Goal: Contribute content: Contribute content

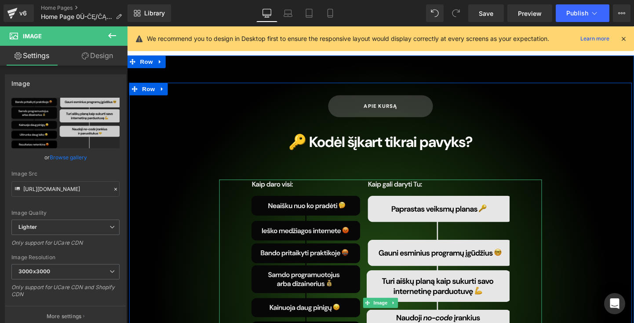
scroll to position [4375, 0]
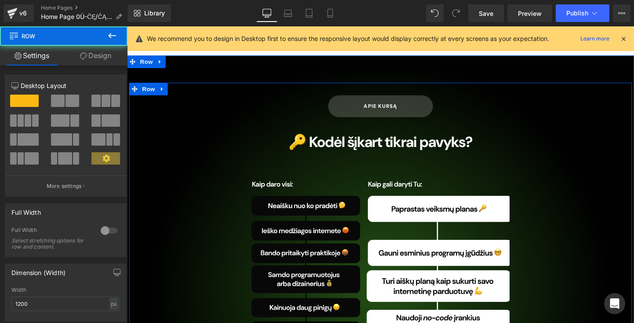
click at [207, 124] on div "APIE KURSĄ [PERSON_NAME] 🔑 Kodėl šįkart tikrai pavyks? Heading Image Sudėjome v…" at bounding box center [393, 295] width 528 height 420
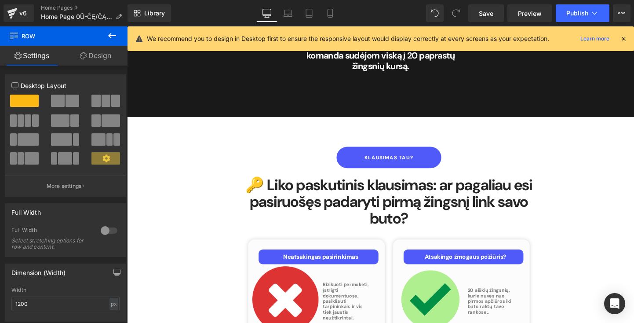
scroll to position [3465, 0]
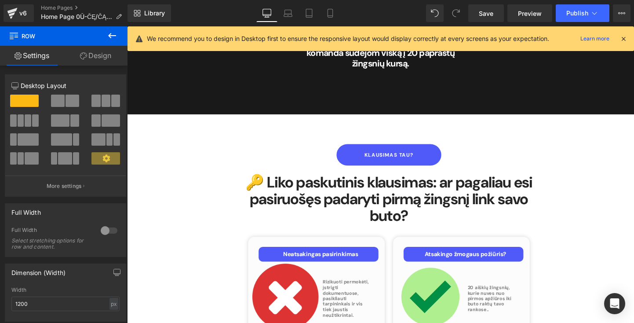
click at [89, 58] on link "Design" at bounding box center [96, 56] width 64 height 20
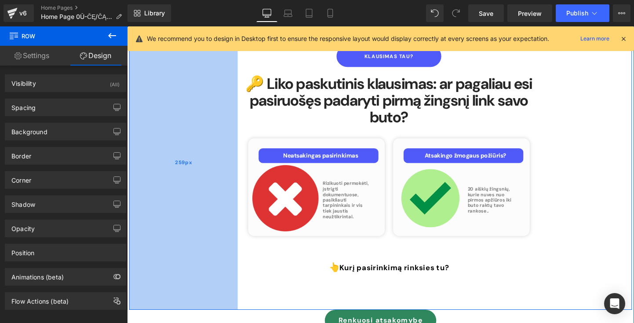
scroll to position [3665, 0]
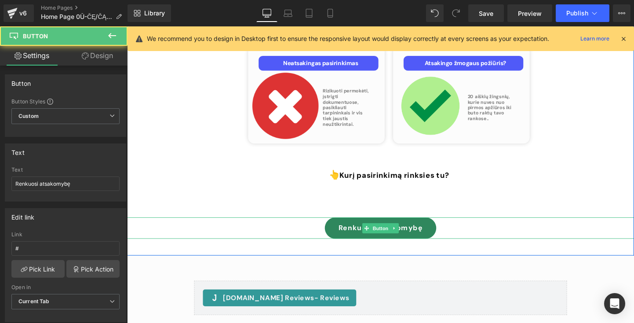
drag, startPoint x: 339, startPoint y: 131, endPoint x: 164, endPoint y: 103, distance: 176.5
click at [339, 226] on link "Renkuosi atsakomybę" at bounding box center [393, 237] width 117 height 23
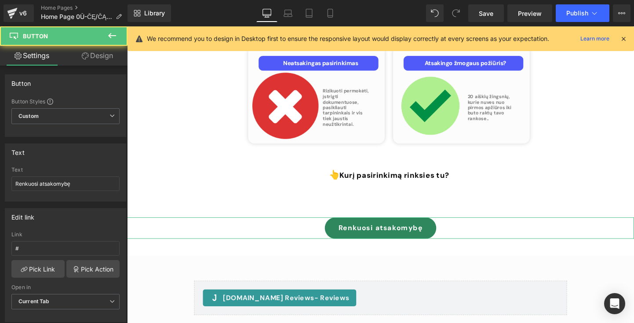
click at [94, 63] on link "Design" at bounding box center [98, 56] width 64 height 20
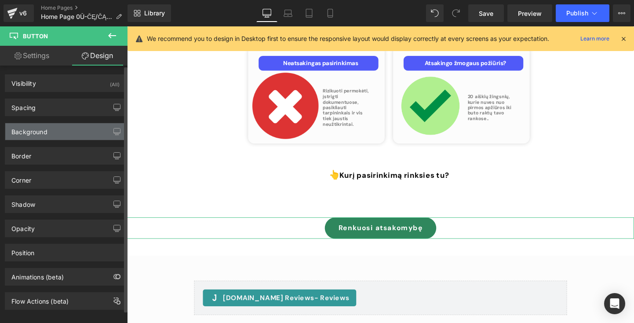
click at [67, 137] on div "Background" at bounding box center [65, 131] width 120 height 17
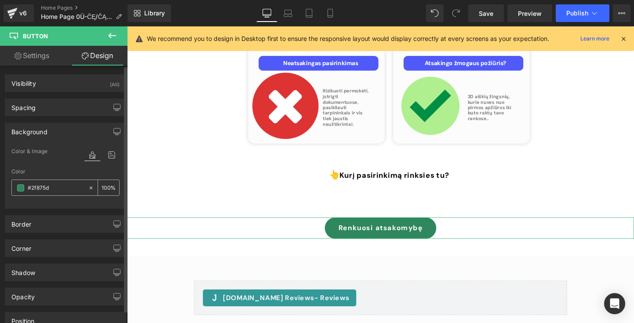
drag, startPoint x: 62, startPoint y: 191, endPoint x: 20, endPoint y: 190, distance: 41.8
click at [19, 190] on div "#2f875d" at bounding box center [50, 187] width 76 height 15
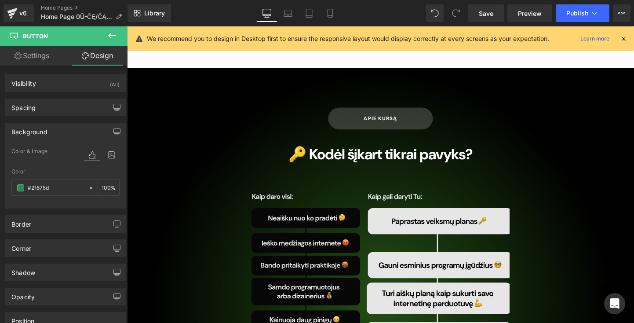
scroll to position [4366, 0]
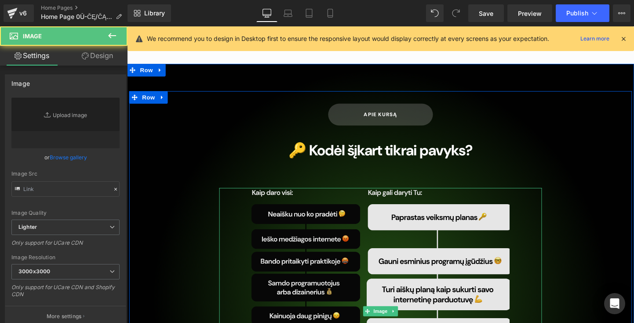
drag, startPoint x: 295, startPoint y: 177, endPoint x: 243, endPoint y: 150, distance: 58.2
click at [295, 196] on img at bounding box center [393, 325] width 271 height 259
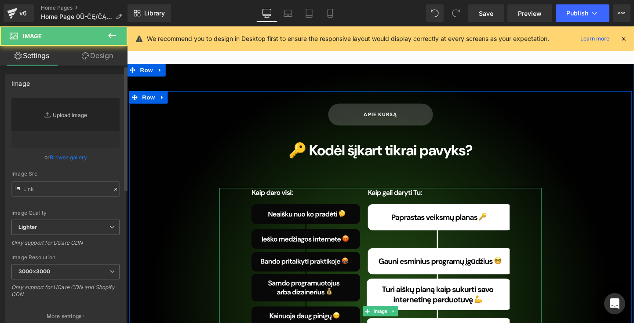
type input "[URL][DOMAIN_NAME]"
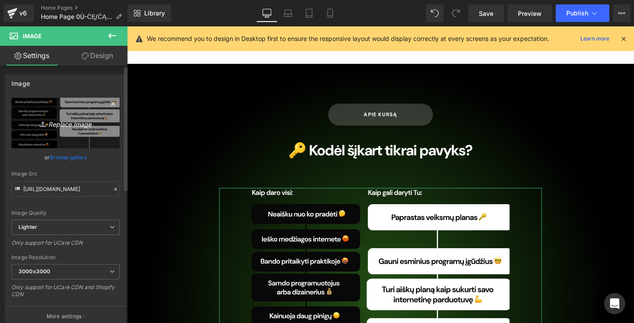
click at [73, 122] on icon "Replace Image" at bounding box center [65, 122] width 70 height 11
type input "C:\fakepath\Frame 1-2.png"
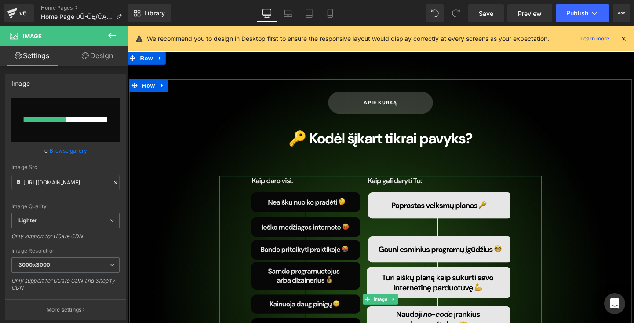
scroll to position [4385, 0]
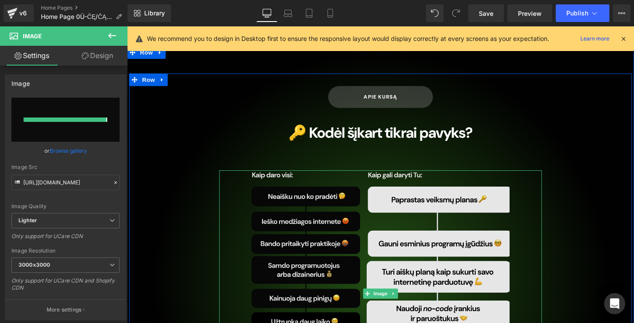
type input "[URL][DOMAIN_NAME]"
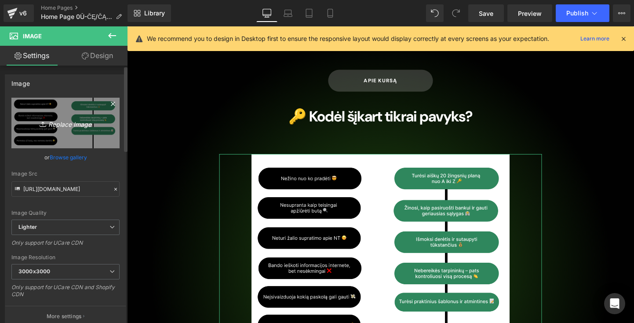
scroll to position [0, 0]
click at [76, 129] on link "Replace Image" at bounding box center [65, 123] width 108 height 51
type input "C:\fakepath\Frame 1-3.png"
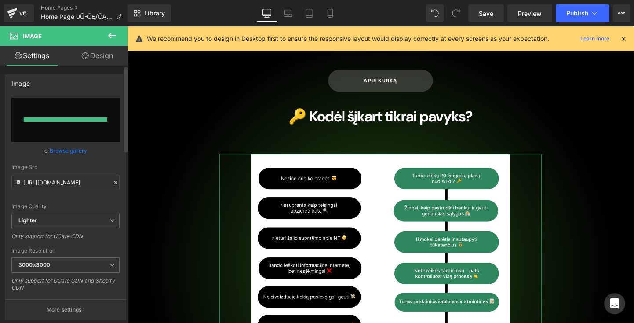
type input "[URL][DOMAIN_NAME]"
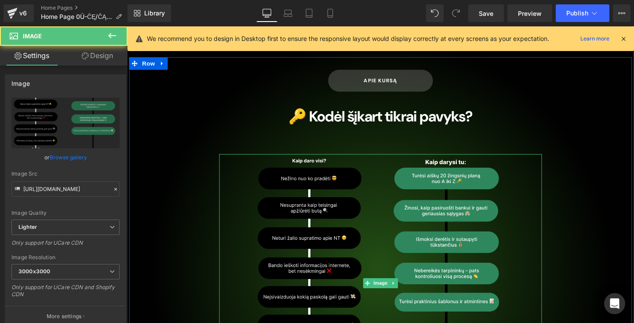
click at [554, 222] on div at bounding box center [393, 296] width 339 height 271
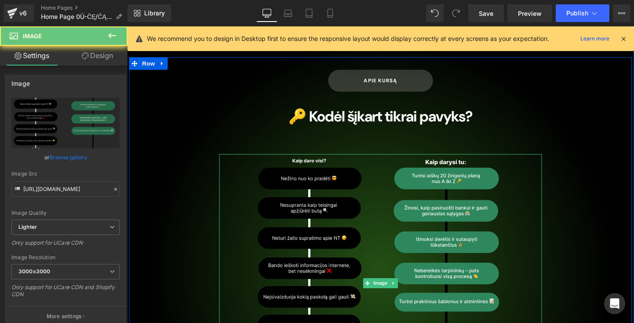
click at [540, 215] on div at bounding box center [393, 296] width 339 height 271
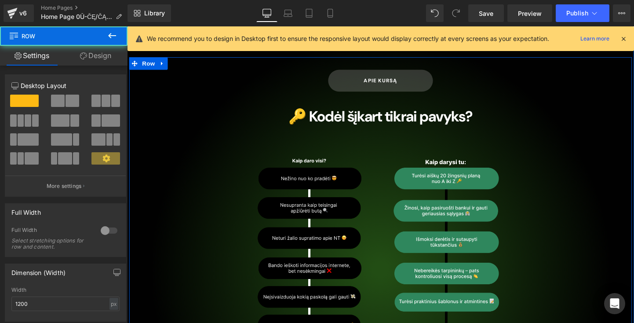
click at [607, 203] on div "APIE KURSĄ [PERSON_NAME] 🔑 Kodėl šįkart tikrai pavyks? Heading Image Sudėjome v…" at bounding box center [393, 275] width 528 height 432
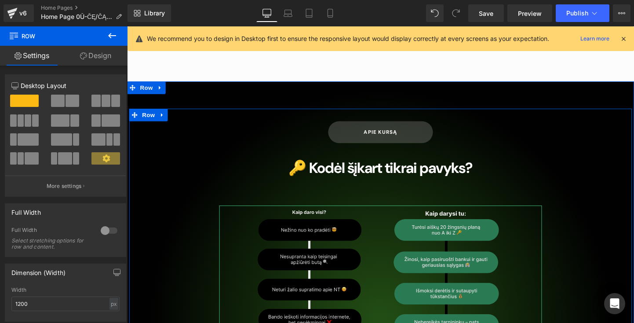
scroll to position [4351, 0]
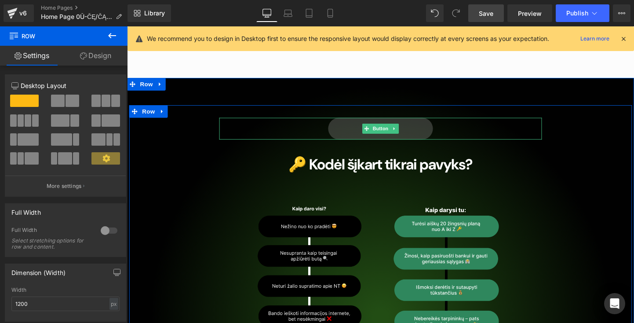
click at [495, 11] on link "Save" at bounding box center [486, 13] width 36 height 18
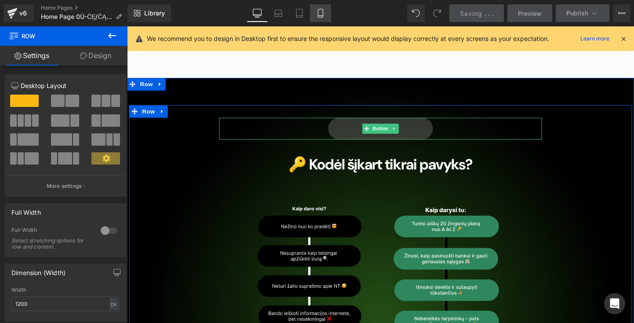
click at [321, 15] on icon at bounding box center [320, 13] width 9 height 9
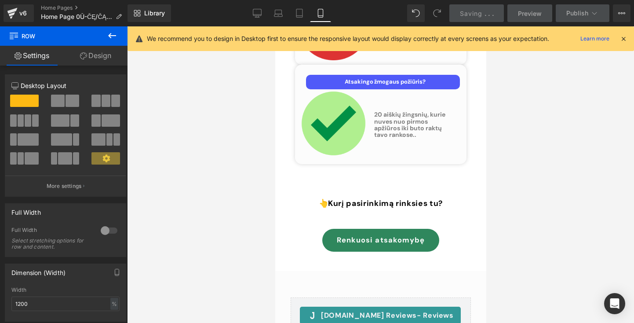
type input "100"
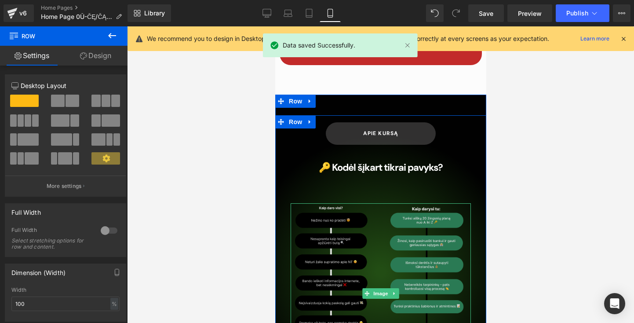
scroll to position [5077, 0]
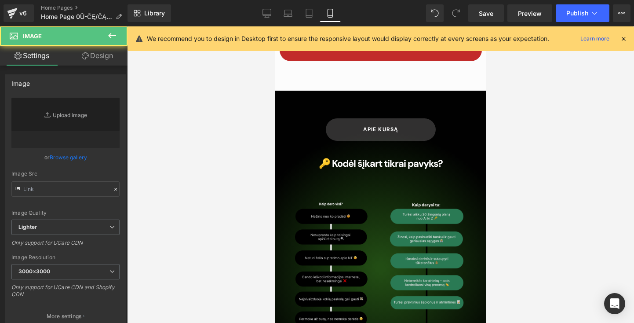
click at [412, 199] on img at bounding box center [380, 289] width 180 height 180
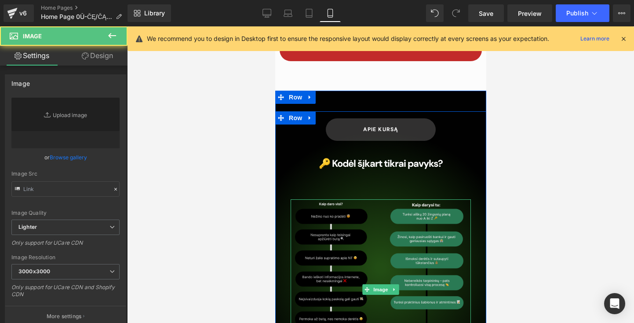
type input "[URL][DOMAIN_NAME]"
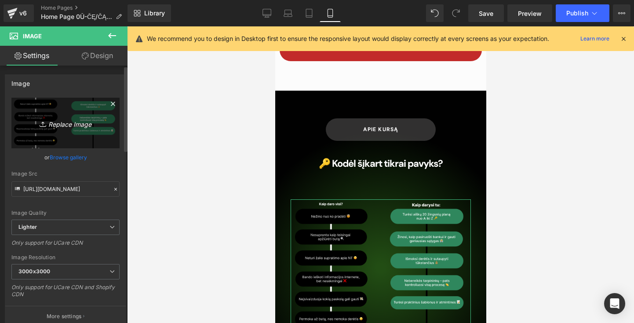
click at [66, 125] on icon "Replace Image" at bounding box center [65, 122] width 70 height 11
type input "C:\fakepath\Frame 1-4.png"
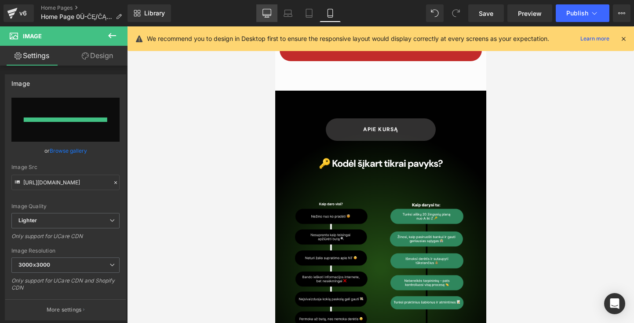
type input "[URL][DOMAIN_NAME]"
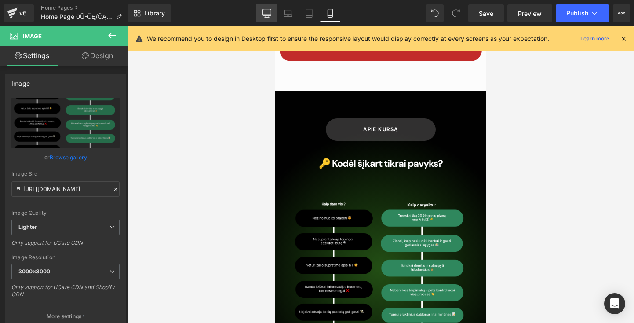
click at [270, 13] on icon at bounding box center [267, 13] width 9 height 9
type input "80"
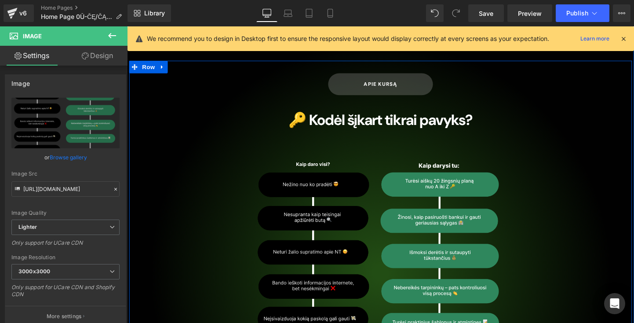
scroll to position [4413, 0]
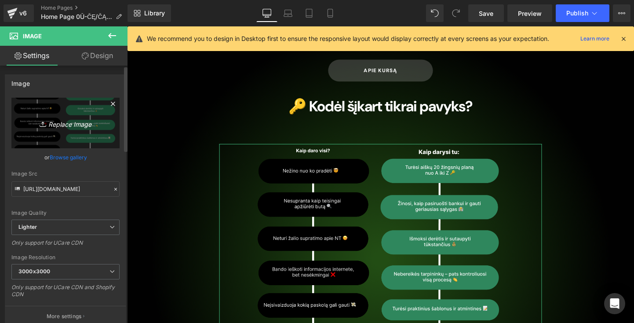
click at [72, 126] on icon "Replace Image" at bounding box center [65, 122] width 70 height 11
type input "C:\fakepath\Frame 1-5.png"
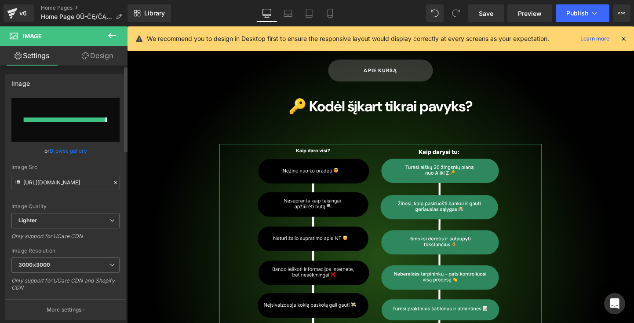
type input "[URL][DOMAIN_NAME]"
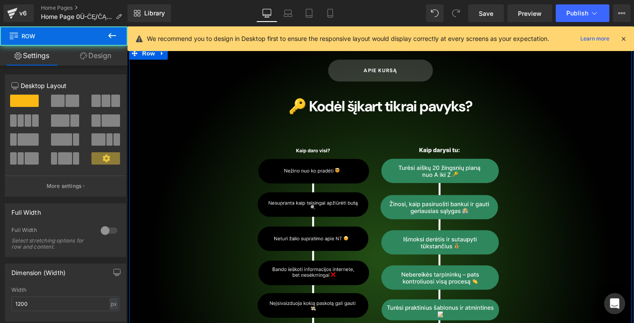
click at [183, 175] on div "APIE KURSĄ [PERSON_NAME] 🔑 Kodėl šįkart tikrai pavyks? Heading Image Sudėjome v…" at bounding box center [393, 264] width 528 height 432
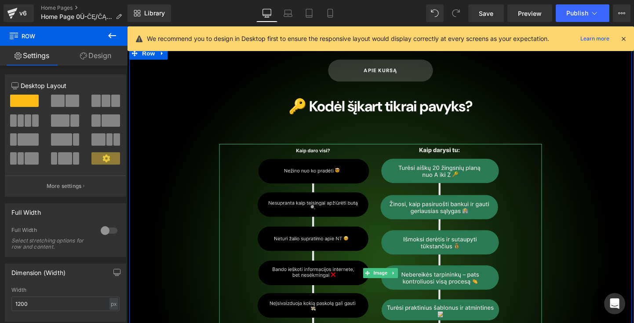
scroll to position [4405, 0]
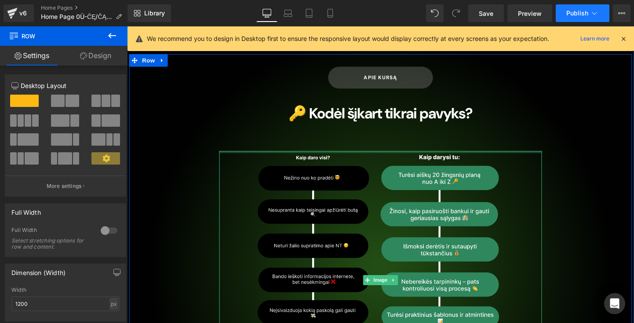
click at [569, 16] on span "Publish" at bounding box center [577, 13] width 22 height 7
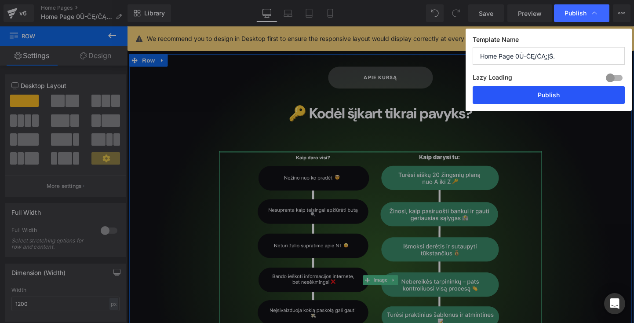
click at [545, 91] on button "Publish" at bounding box center [549, 95] width 152 height 18
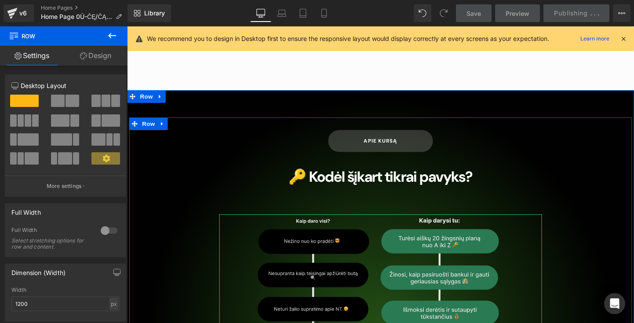
scroll to position [4338, 0]
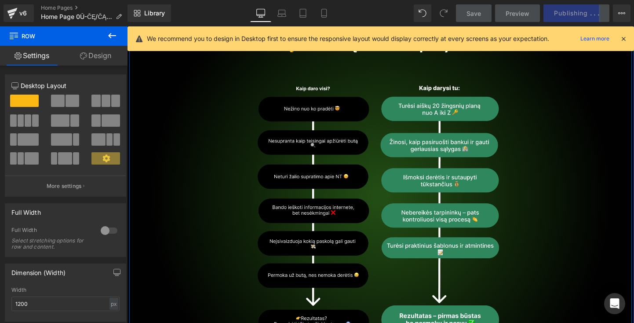
scroll to position [4479, 0]
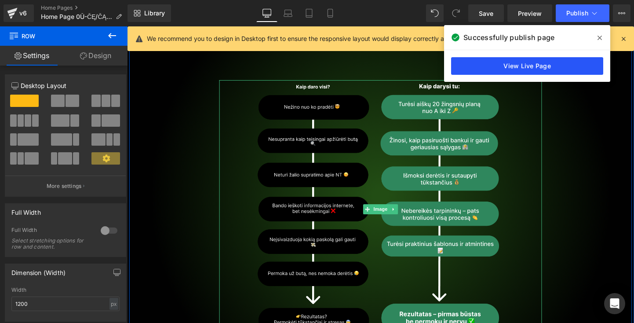
click at [565, 62] on link "View Live Page" at bounding box center [527, 66] width 152 height 18
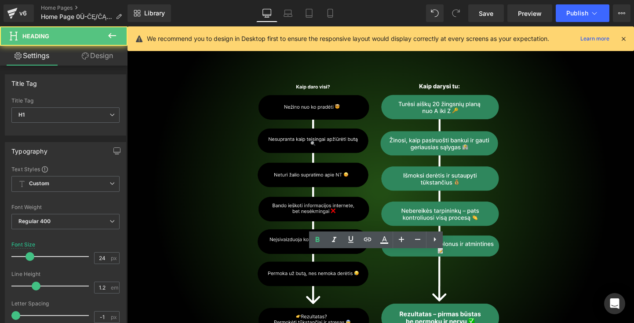
drag, startPoint x: 420, startPoint y: 281, endPoint x: 338, endPoint y: 282, distance: 82.7
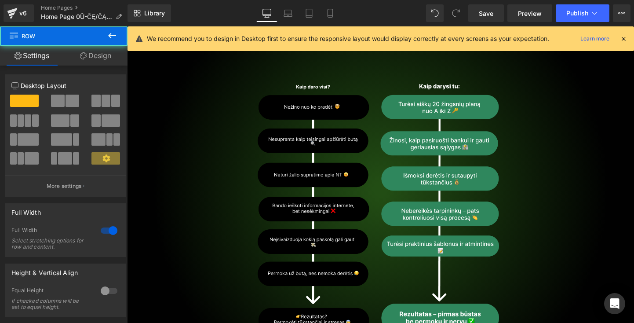
click at [513, 300] on div "APIE KURSĄ [PERSON_NAME] 🔑 Kodėl šįkart tikrai pavyks? Heading Image Sudėjome v…" at bounding box center [393, 197] width 532 height 489
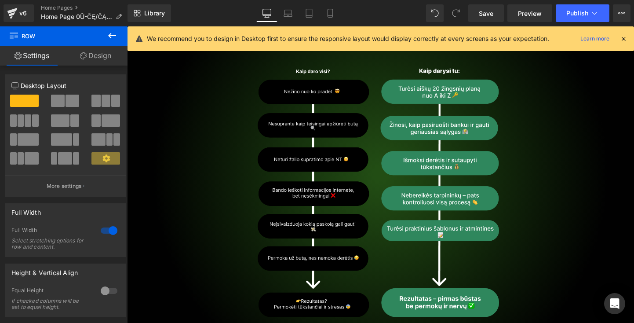
scroll to position [4497, 0]
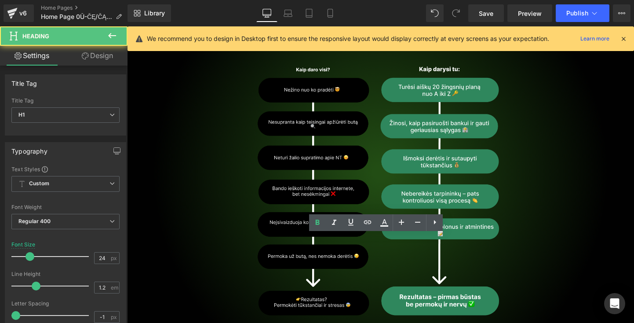
click at [401, 298] on div "APIE KURSĄ [PERSON_NAME] 🔑 Kodėl šįkart tikrai pavyks? Heading Image Sudėjau vi…" at bounding box center [393, 178] width 532 height 489
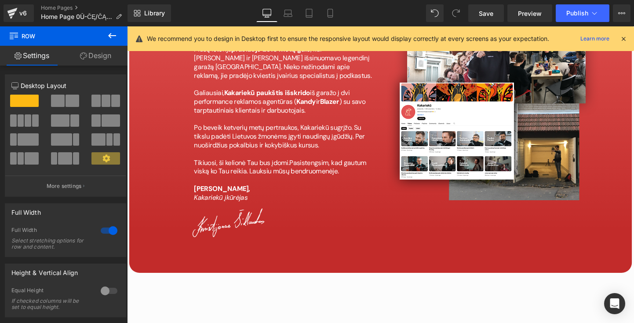
scroll to position [4075, 0]
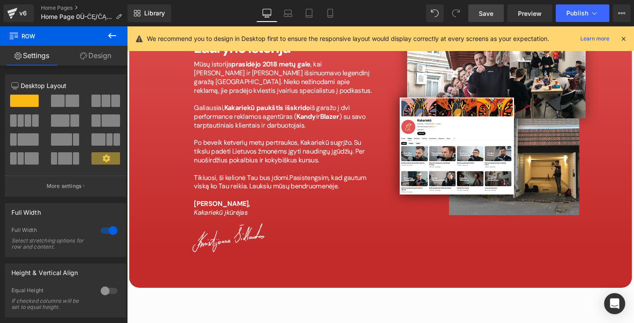
click at [489, 15] on span "Save" at bounding box center [486, 13] width 15 height 9
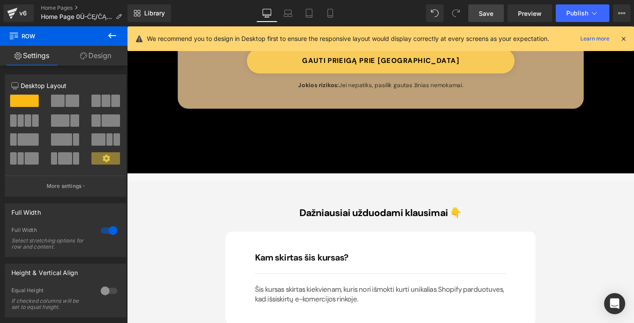
scroll to position [5123, 0]
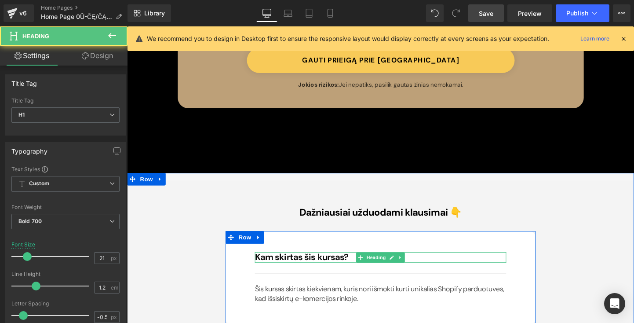
click at [321, 263] on h1 "Kam skirtas šis kursas?" at bounding box center [393, 268] width 264 height 11
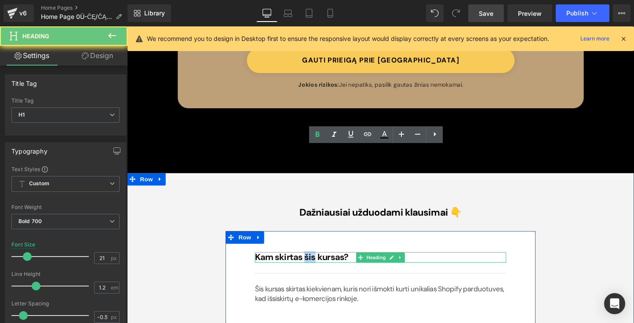
click at [321, 263] on h1 "Kam skirtas šis kursas?" at bounding box center [393, 268] width 264 height 11
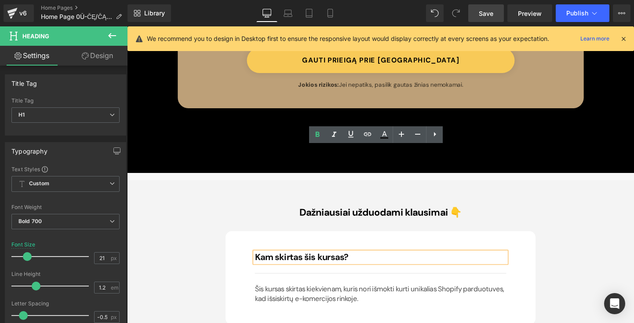
click at [372, 263] on h1 "Kam skirtas šis kursas?" at bounding box center [393, 268] width 264 height 11
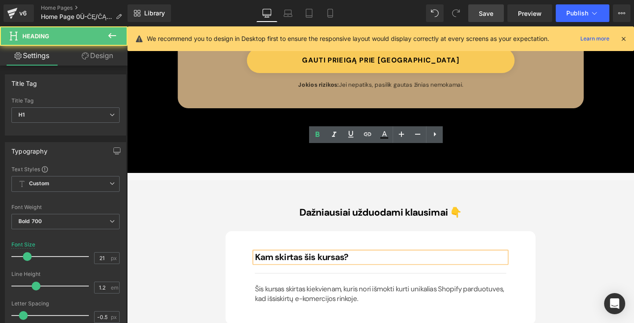
click at [372, 263] on h1 "Kam skirtas šis kursas?" at bounding box center [393, 268] width 264 height 11
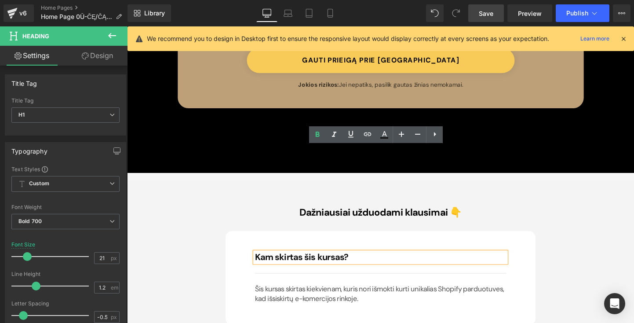
click at [360, 263] on h1 "Kam skirtas šis kursas?" at bounding box center [393, 268] width 264 height 11
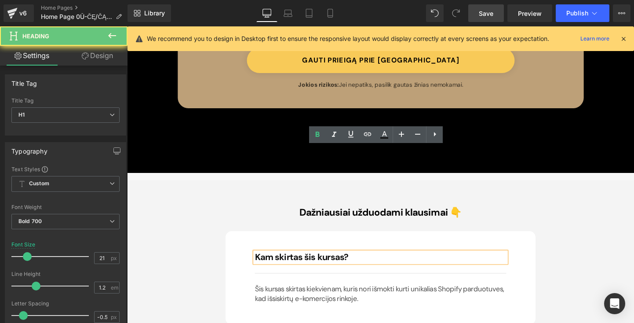
click at [360, 263] on h1 "Kam skirtas šis kursas?" at bounding box center [393, 268] width 264 height 11
click at [357, 263] on h1 "Kam skirtas šis kursas?" at bounding box center [393, 268] width 264 height 11
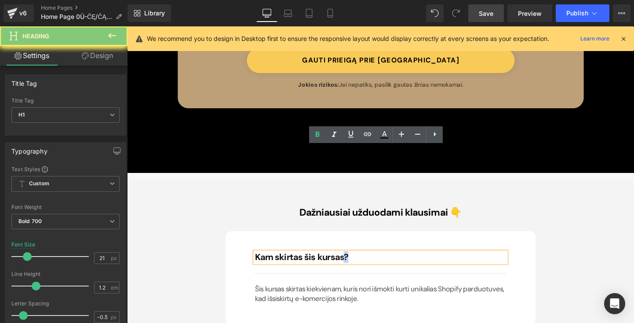
click at [357, 263] on h1 "Kam skirtas šis kursas?" at bounding box center [393, 268] width 264 height 11
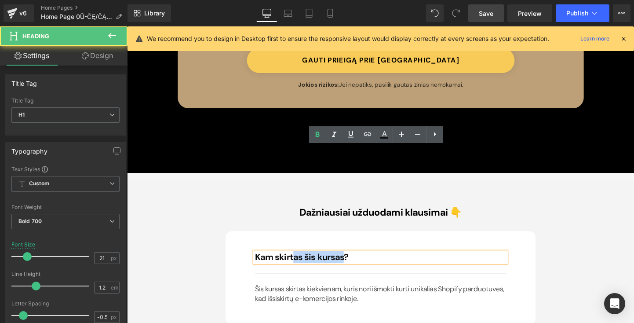
drag, startPoint x: 357, startPoint y: 157, endPoint x: 299, endPoint y: 155, distance: 58.1
click at [299, 263] on h1 "Kam skirtas šis kursas?" at bounding box center [393, 268] width 264 height 11
drag, startPoint x: 370, startPoint y: 157, endPoint x: 284, endPoint y: 157, distance: 86.2
click at [285, 263] on h1 "Kam skirtas šis kursas?" at bounding box center [393, 268] width 264 height 11
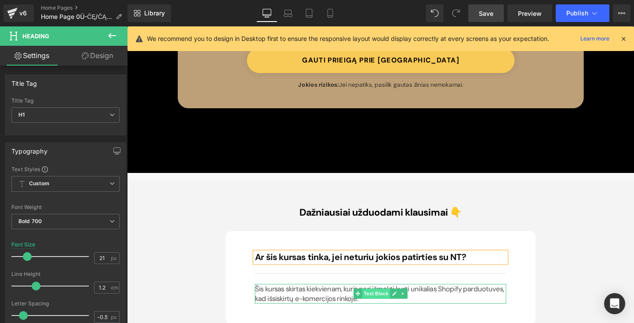
click at [378, 301] on span "Text Block" at bounding box center [388, 306] width 29 height 11
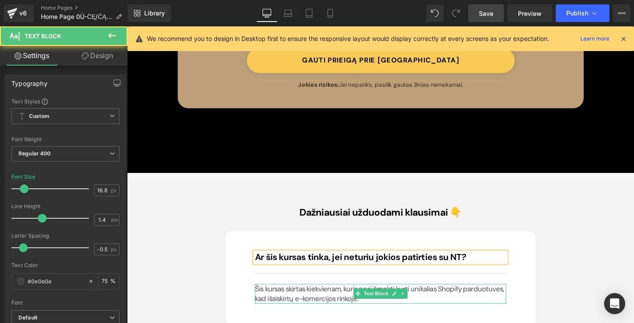
click at [319, 296] on p "Šis kursas skirtas kiekvienam, kuris nori išmokti kurti unikalias Shopify pardu…" at bounding box center [393, 306] width 264 height 21
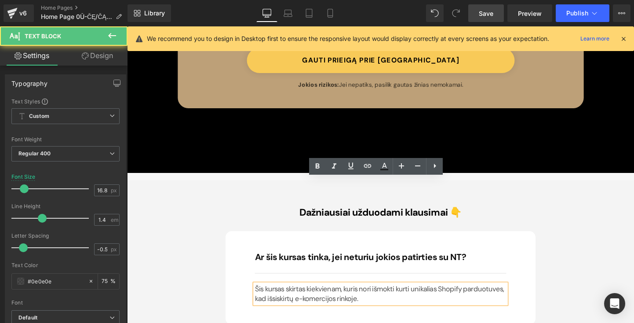
drag, startPoint x: 260, startPoint y: 189, endPoint x: 376, endPoint y: 206, distance: 117.4
click at [376, 296] on p "Šis kursas skirtas kiekvienam, kuris nori išmokti kurti unikalias Shopify pardu…" at bounding box center [393, 306] width 264 height 21
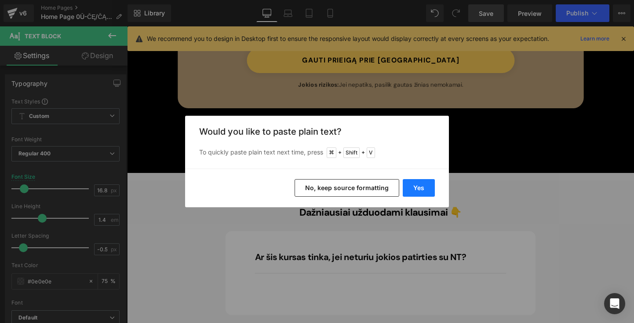
click at [424, 184] on button "Yes" at bounding box center [419, 188] width 32 height 18
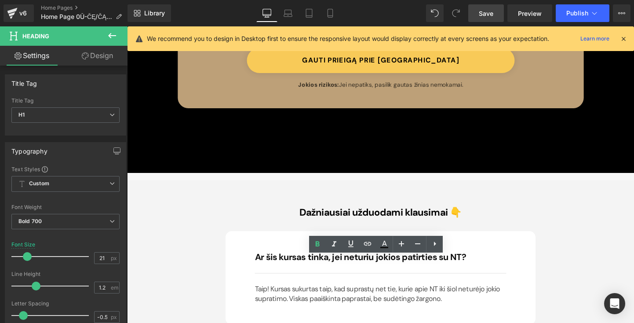
drag, startPoint x: 446, startPoint y: 274, endPoint x: 247, endPoint y: 260, distance: 199.2
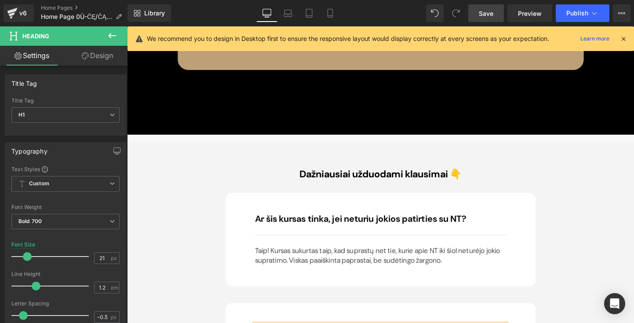
scroll to position [5169, 0]
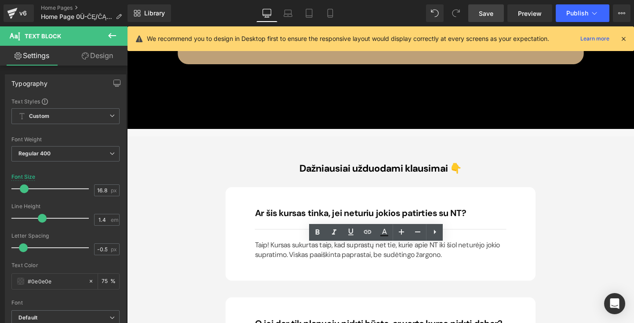
drag, startPoint x: 313, startPoint y: 287, endPoint x: 268, endPoint y: 253, distance: 56.6
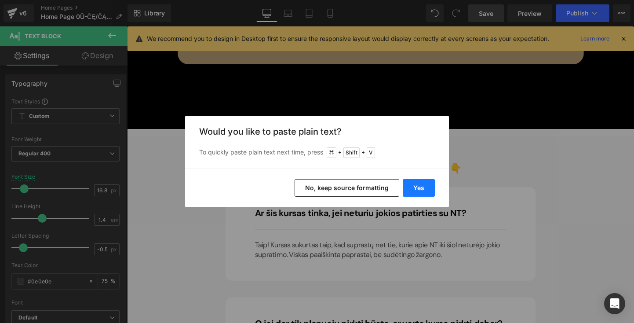
click at [423, 188] on button "Yes" at bounding box center [419, 188] width 32 height 18
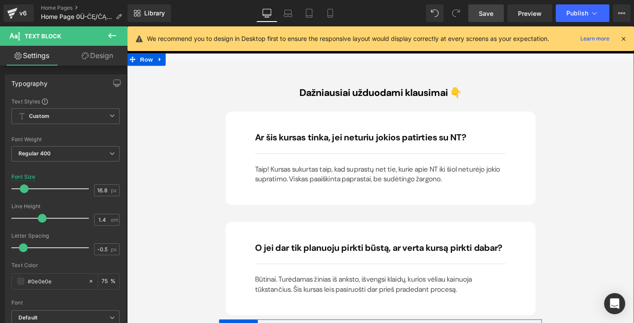
scroll to position [5252, 0]
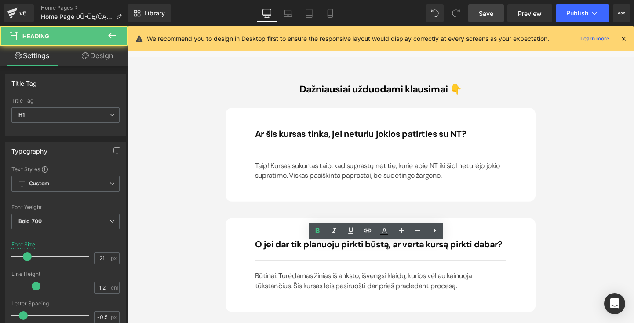
drag, startPoint x: 386, startPoint y: 259, endPoint x: 199, endPoint y: 252, distance: 187.5
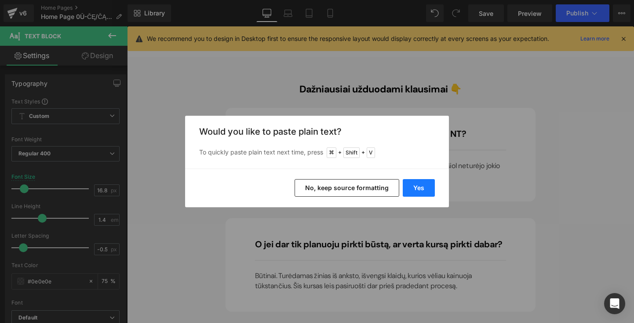
click at [412, 186] on button "Yes" at bounding box center [419, 188] width 32 height 18
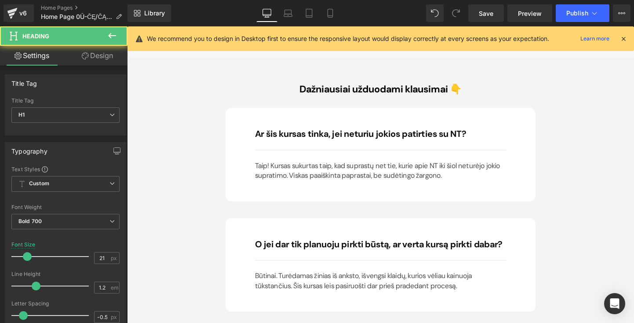
drag, startPoint x: 424, startPoint y: 258, endPoint x: 338, endPoint y: 259, distance: 86.2
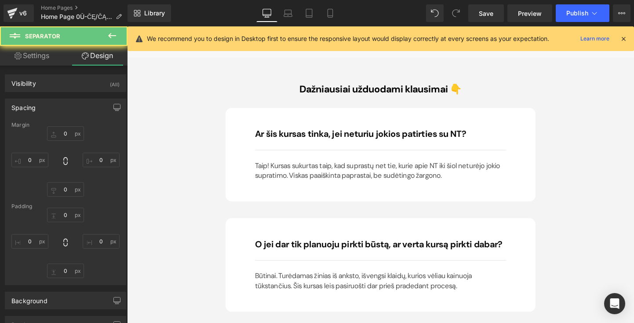
type input "15"
type input "0"
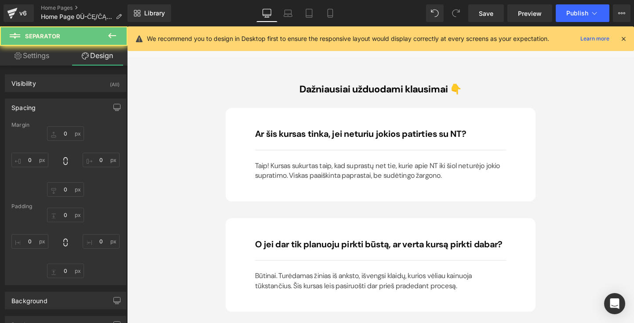
type input "0"
type input "10"
type input "0"
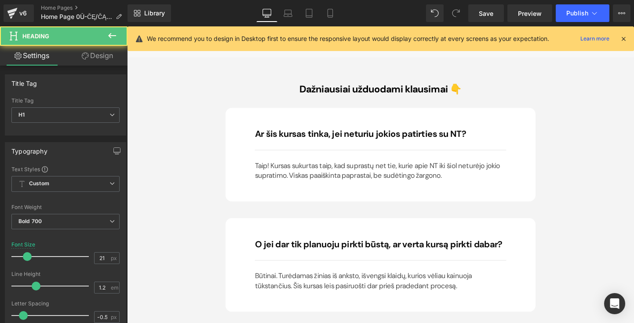
drag, startPoint x: 436, startPoint y: 259, endPoint x: 411, endPoint y: 256, distance: 25.7
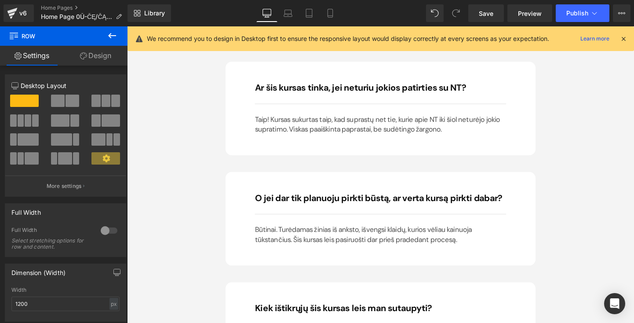
scroll to position [5306, 0]
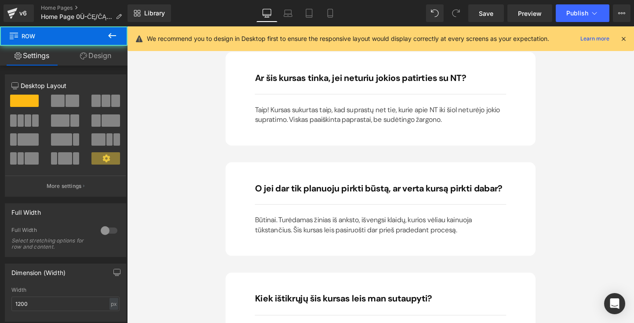
scroll to position [5311, 0]
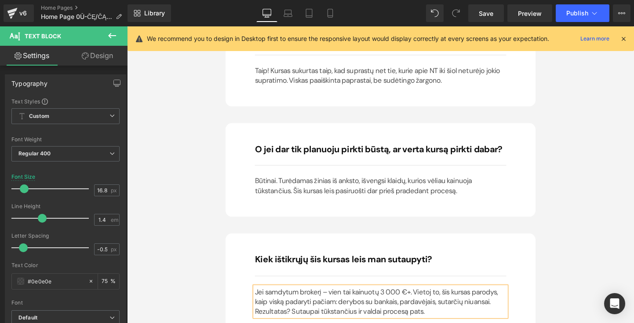
scroll to position [5366, 0]
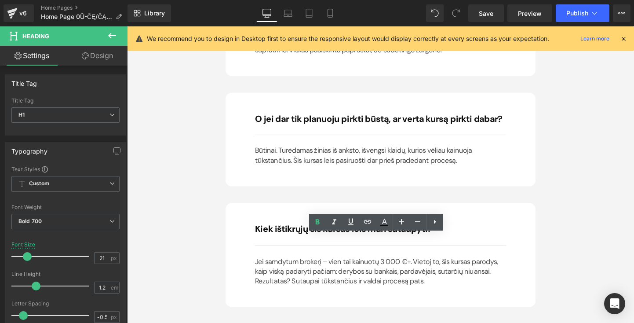
scroll to position [5387, 0]
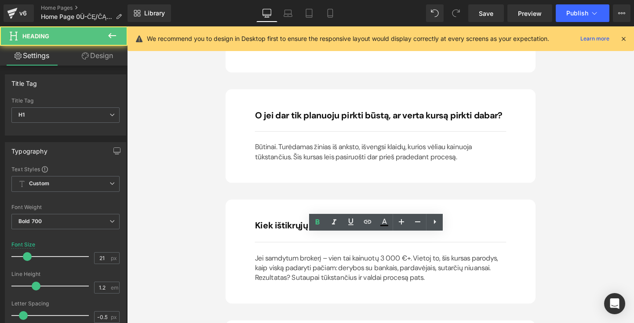
drag, startPoint x: 454, startPoint y: 252, endPoint x: 223, endPoint y: 250, distance: 231.3
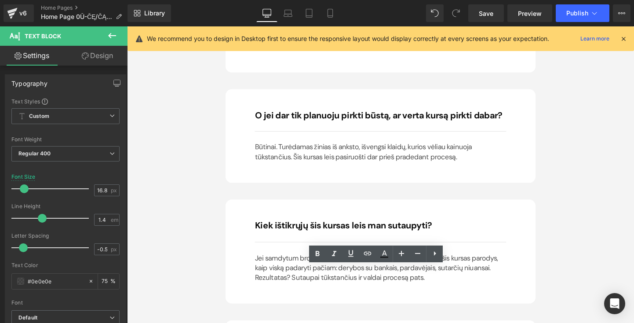
drag, startPoint x: 362, startPoint y: 303, endPoint x: 270, endPoint y: 271, distance: 96.9
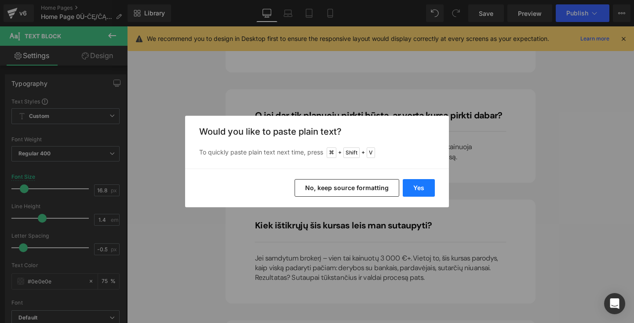
click at [416, 188] on button "Yes" at bounding box center [419, 188] width 32 height 18
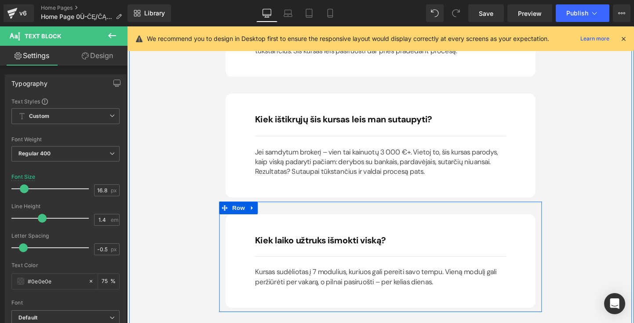
scroll to position [5519, 0]
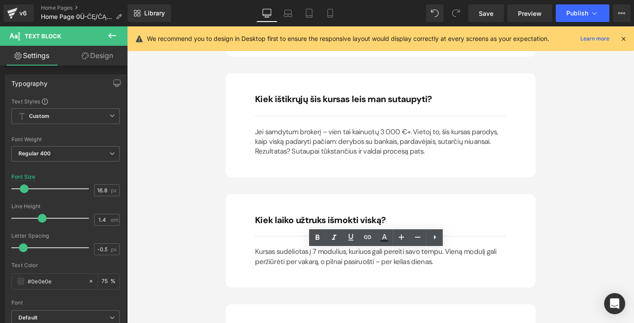
drag, startPoint x: 261, startPoint y: 269, endPoint x: 509, endPoint y: 295, distance: 249.8
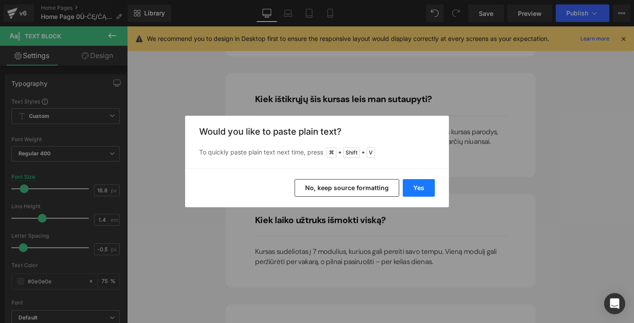
click at [425, 184] on button "Yes" at bounding box center [419, 188] width 32 height 18
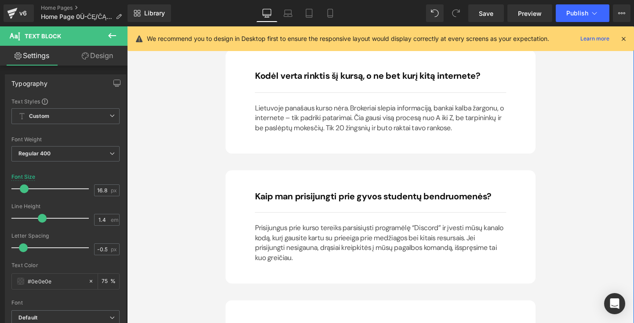
scroll to position [5783, 0]
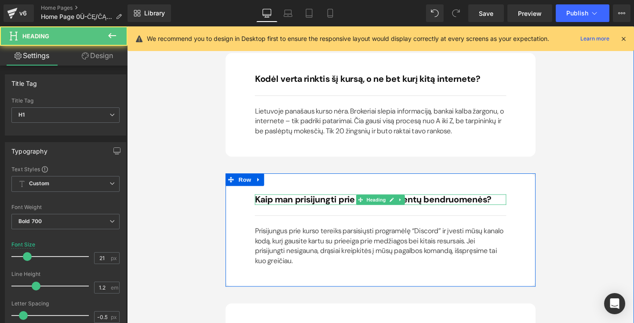
click at [314, 203] on h1 "Kaip man prisijungti prie gyvos studentų bendruomenės?" at bounding box center [393, 208] width 264 height 11
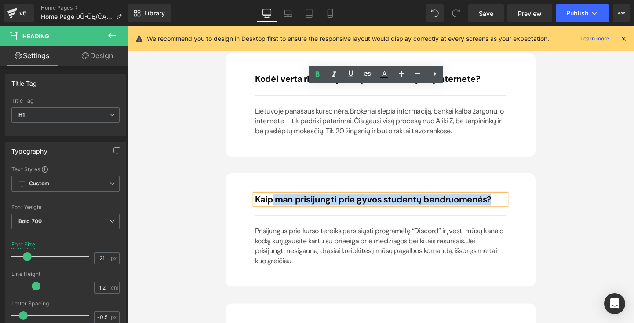
drag, startPoint x: 504, startPoint y: 91, endPoint x: 274, endPoint y: 87, distance: 230.5
click at [274, 203] on div "Kaip man prisijungti prie gyvos studentų bendruomenės?" at bounding box center [393, 208] width 264 height 11
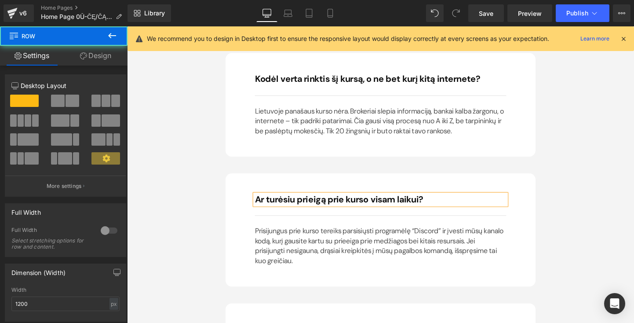
click at [304, 203] on div "Ar turėsiu prieigą prie kurso visam laikui? Heading Separator Prisijungus prie …" at bounding box center [393, 240] width 277 height 75
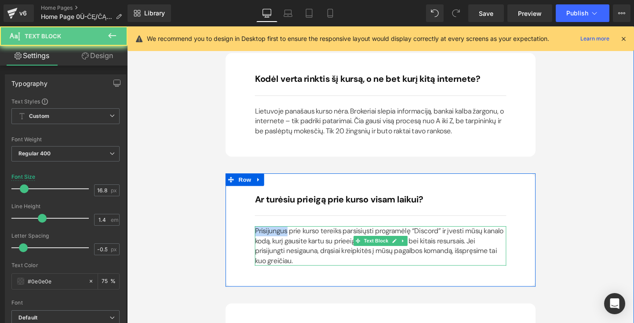
click at [283, 236] on p "Prisijungus prie kurso tereiks parsisiųsti programėlę “Discord” ir įvesti mūsų …" at bounding box center [393, 256] width 264 height 41
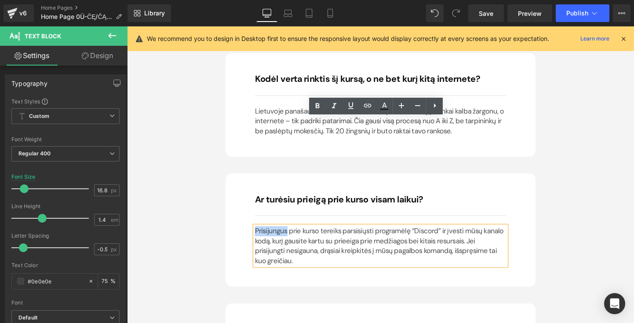
click at [265, 236] on p "Prisijungus prie kurso tereiks parsisiųsti programėlę “Discord” ir įvesti mūsų …" at bounding box center [393, 256] width 264 height 41
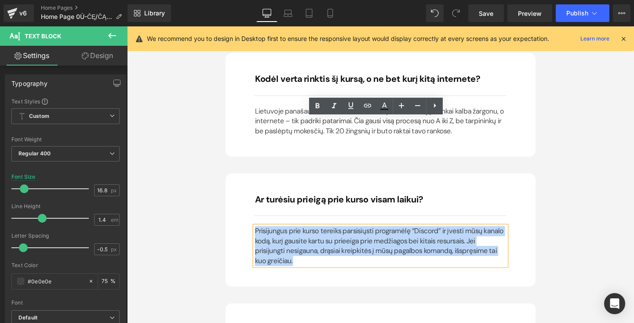
drag, startPoint x: 261, startPoint y: 128, endPoint x: 517, endPoint y: 146, distance: 257.0
click at [517, 236] on p "Prisijungus prie kurso tereiks parsisiųsti programėlę “Discord” ir įvesti mūsų …" at bounding box center [393, 256] width 264 height 41
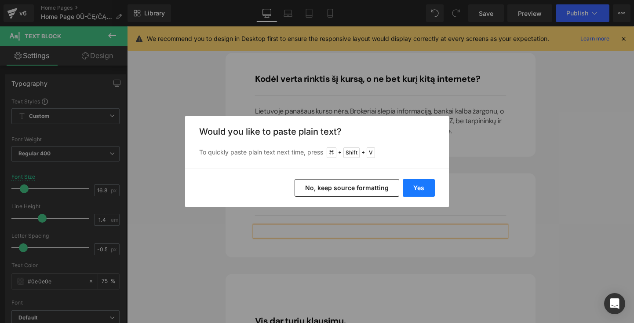
click at [426, 188] on button "Yes" at bounding box center [419, 188] width 32 height 18
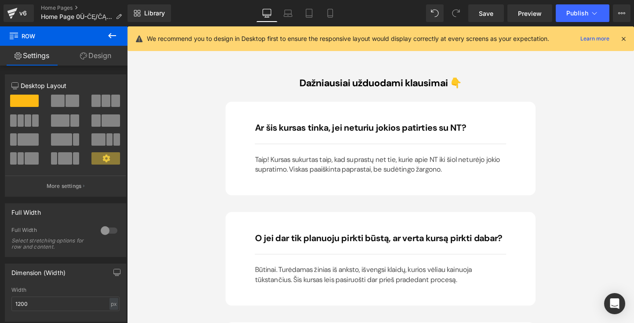
scroll to position [5251, 0]
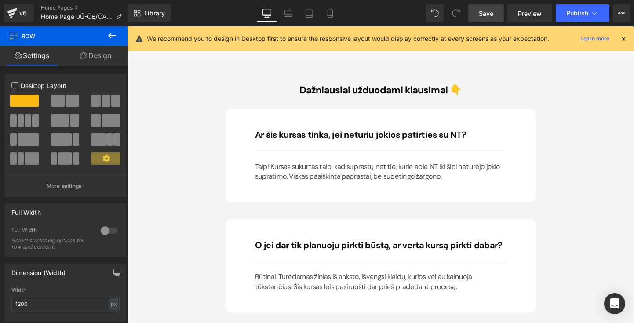
click at [485, 18] on span "Save" at bounding box center [486, 13] width 15 height 9
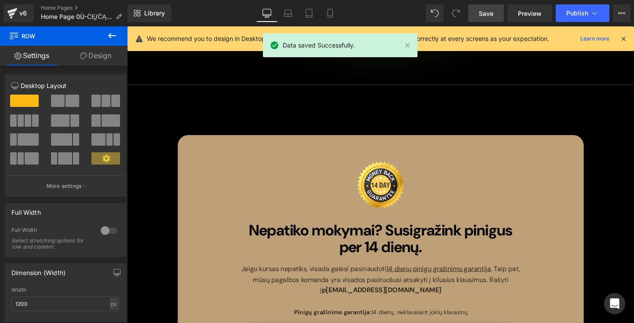
scroll to position [4825, 0]
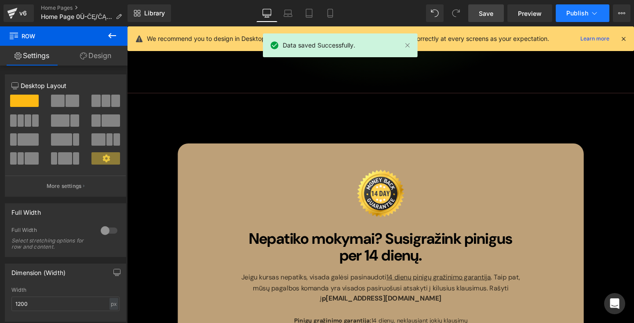
click at [579, 11] on span "Publish" at bounding box center [577, 13] width 22 height 7
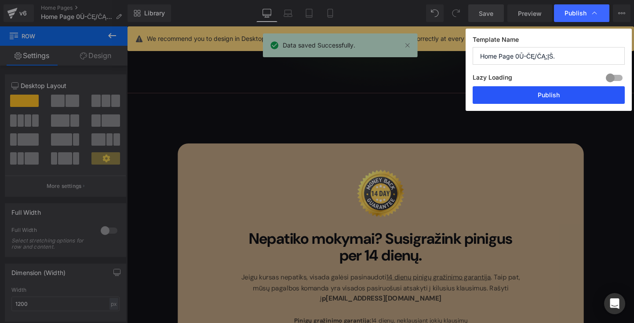
click at [576, 96] on button "Publish" at bounding box center [549, 95] width 152 height 18
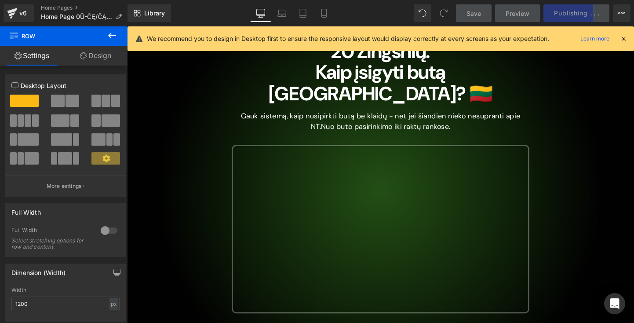
scroll to position [85, 0]
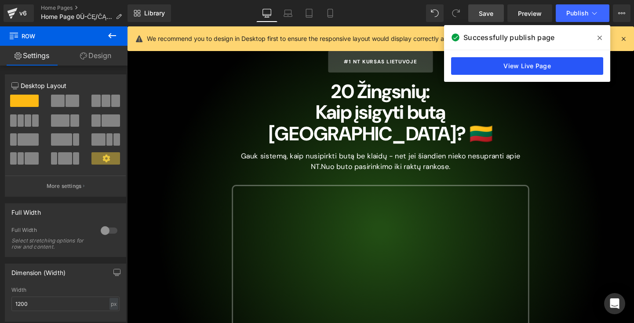
click at [584, 58] on link "View Live Page" at bounding box center [527, 66] width 152 height 18
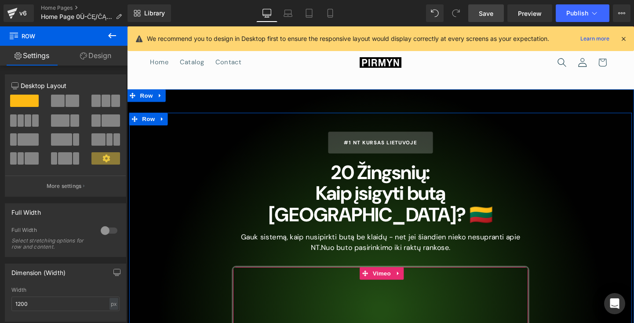
scroll to position [0, 0]
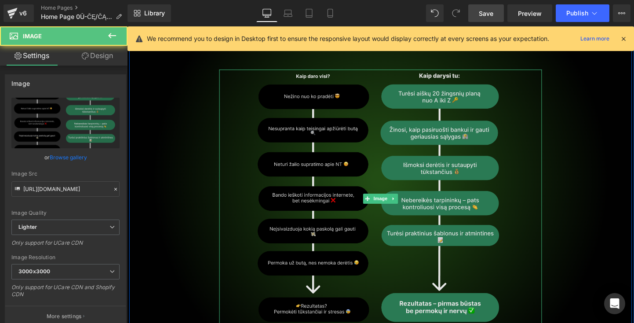
click at [331, 148] on img at bounding box center [393, 207] width 271 height 271
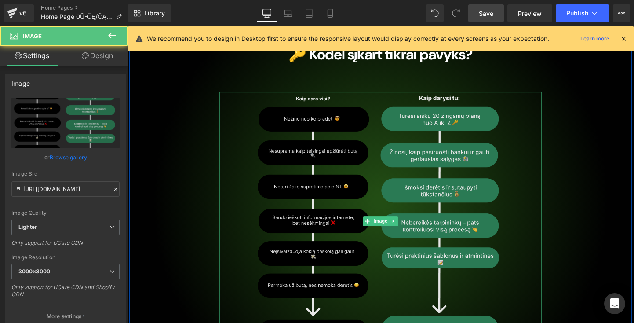
scroll to position [4449, 0]
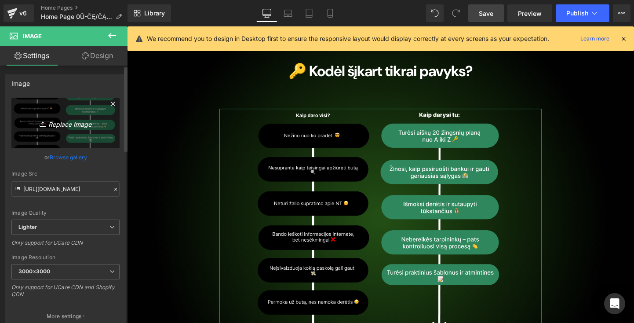
click at [50, 125] on icon "Replace Image" at bounding box center [65, 122] width 70 height 11
type input "C:\fakepath\Frame 1-6.png"
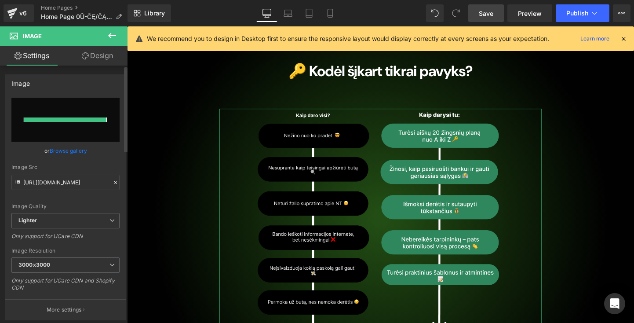
type input "[URL][DOMAIN_NAME]"
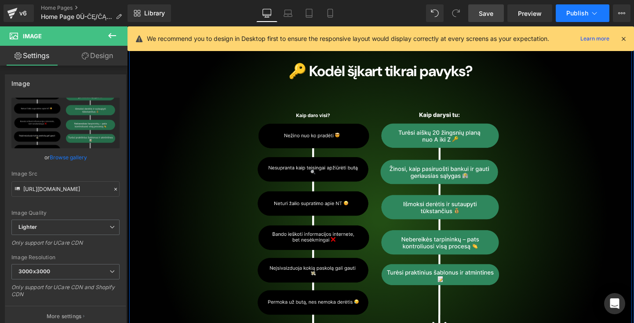
click at [599, 12] on button "Publish" at bounding box center [583, 13] width 54 height 18
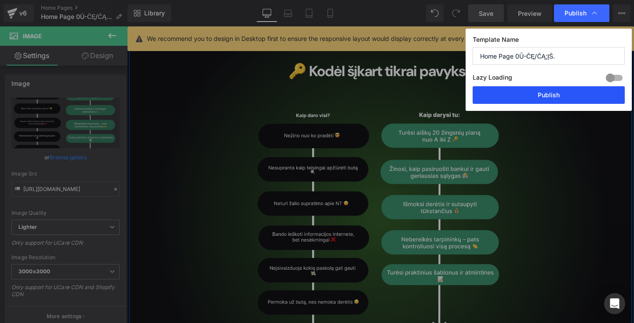
click at [535, 95] on button "Publish" at bounding box center [549, 95] width 152 height 18
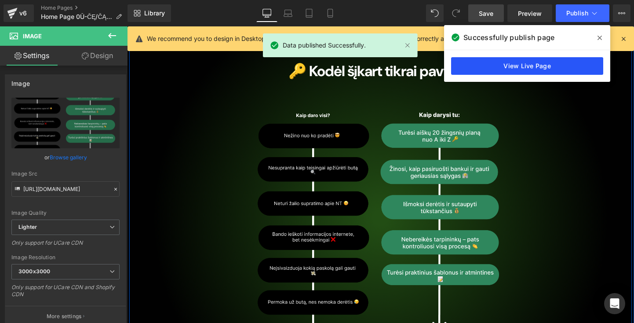
click at [549, 62] on link "View Live Page" at bounding box center [527, 66] width 152 height 18
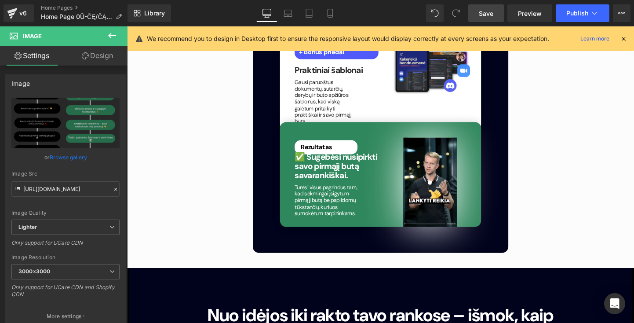
scroll to position [1967, 0]
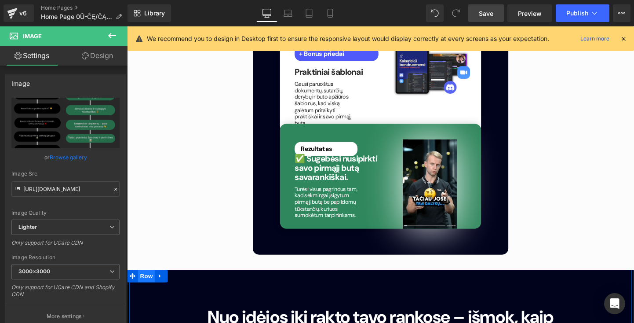
click at [150, 281] on span "Row" at bounding box center [148, 287] width 18 height 13
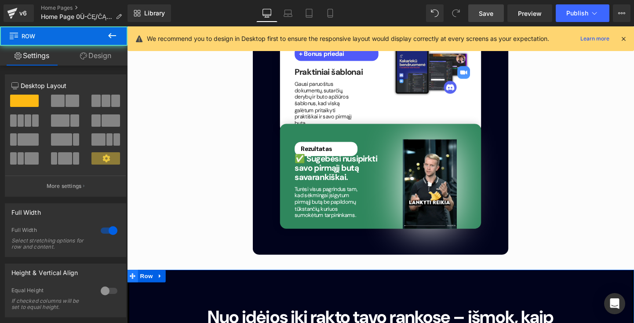
click at [131, 281] on span at bounding box center [132, 287] width 11 height 13
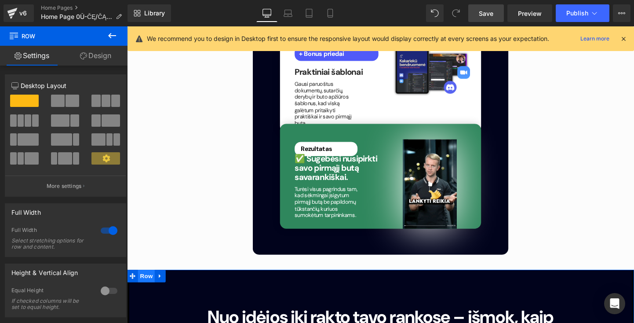
click at [143, 281] on span "Row" at bounding box center [148, 287] width 18 height 13
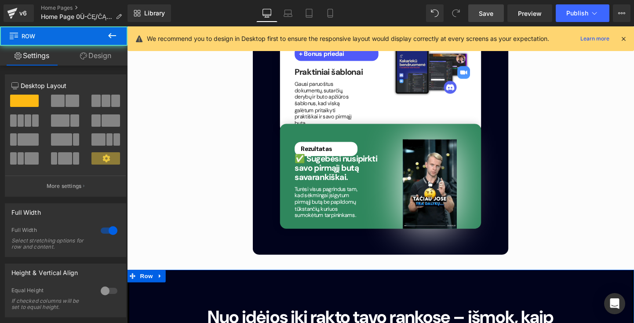
click at [100, 55] on link "Design" at bounding box center [96, 56] width 64 height 20
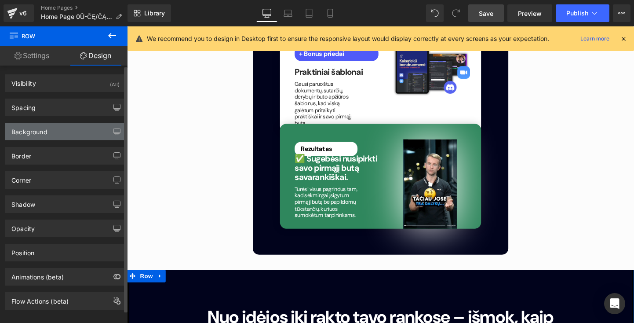
click at [87, 135] on div "Background" at bounding box center [65, 131] width 120 height 17
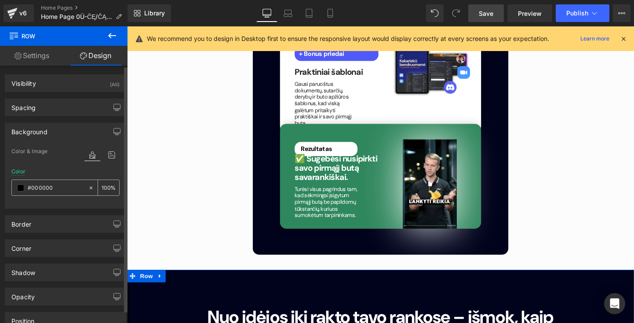
click at [66, 187] on input "#000000" at bounding box center [56, 188] width 56 height 10
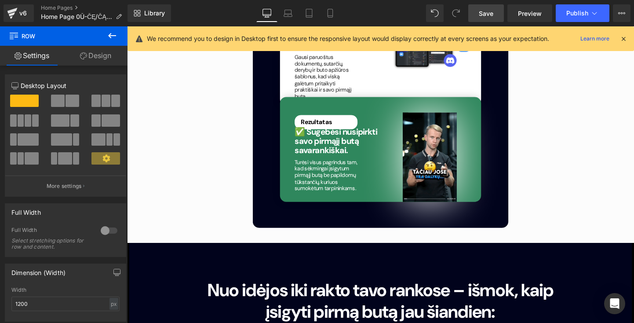
scroll to position [2012, 0]
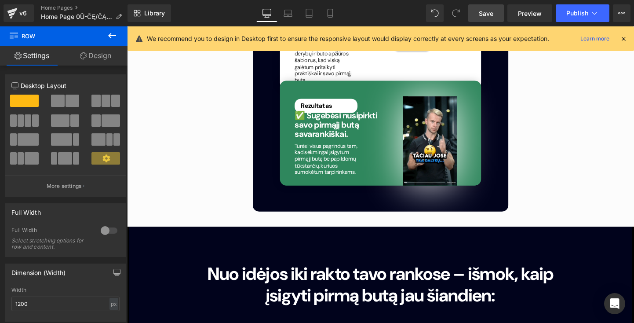
click at [239, 275] on h1 "Nuo idėjos iki rakto tavo rankose – išmok, kaip įsigyti pirmą butą jau šiandien:" at bounding box center [393, 297] width 405 height 44
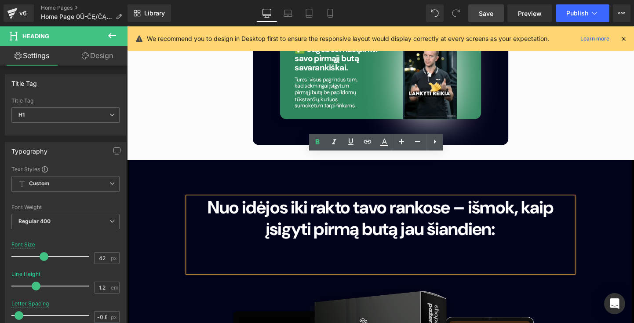
scroll to position [2083, 0]
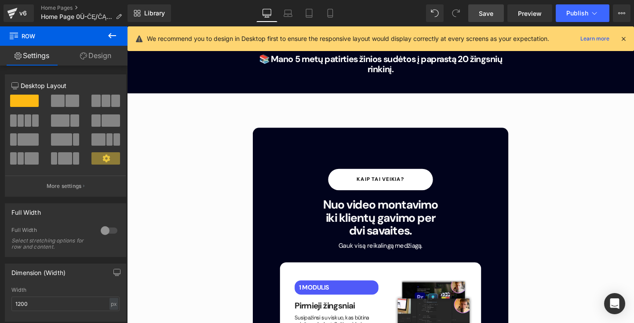
scroll to position [1150, 0]
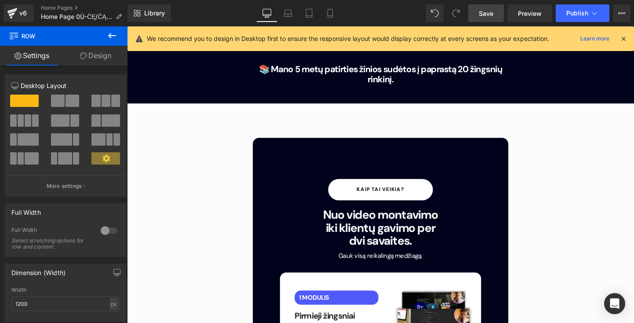
click at [127, 26] on div "50px" at bounding box center [127, 26] width 0 height 0
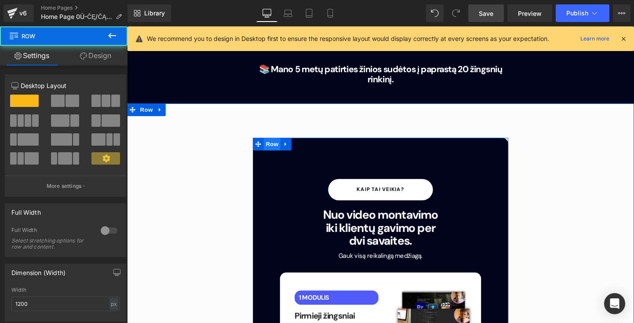
click at [276, 143] on span "Row" at bounding box center [279, 149] width 18 height 13
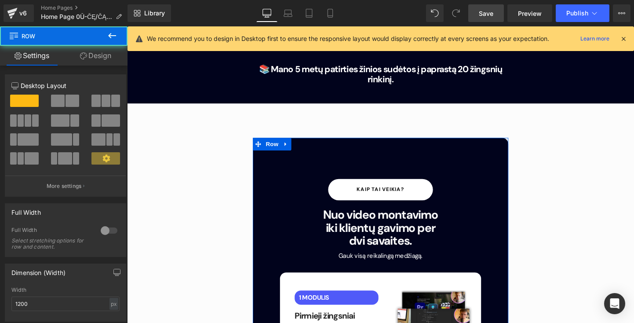
click at [99, 48] on link "Design" at bounding box center [96, 56] width 64 height 20
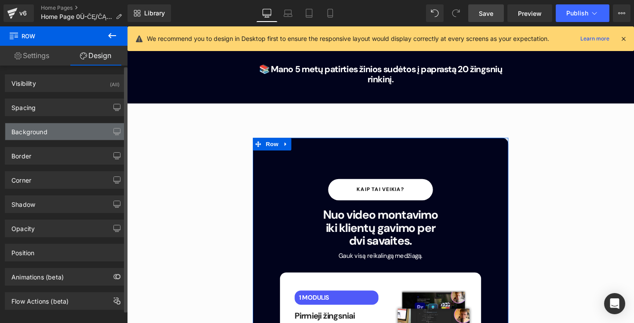
click at [82, 124] on div "Background" at bounding box center [65, 131] width 120 height 17
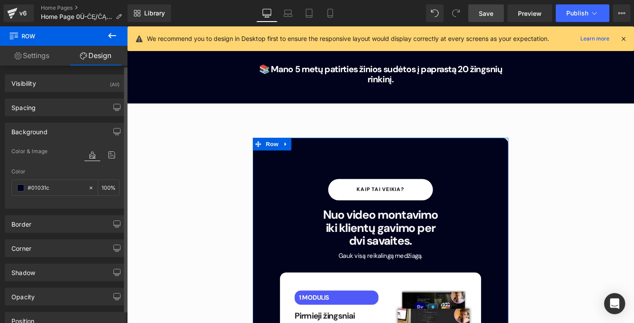
drag, startPoint x: 70, startPoint y: 186, endPoint x: 4, endPoint y: 181, distance: 66.6
click at [4, 181] on div "Background Color & Image color #01031c Color #01031c 100 % Image Replace Image …" at bounding box center [65, 162] width 131 height 92
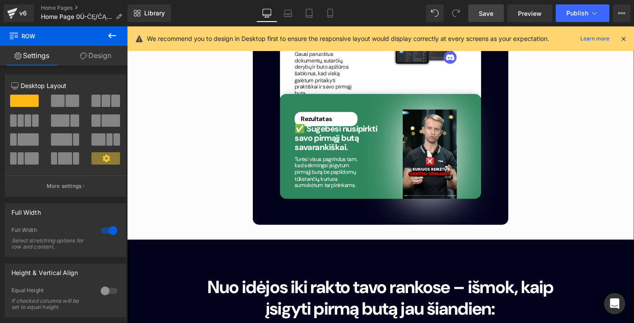
scroll to position [1996, 0]
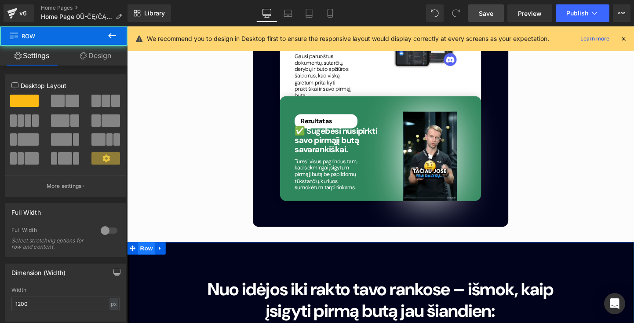
click at [147, 252] on span "Row" at bounding box center [148, 258] width 18 height 13
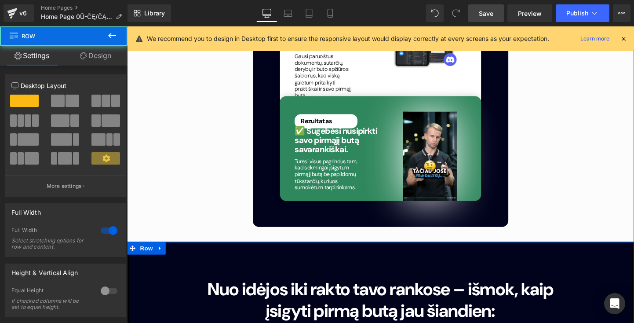
click at [87, 54] on link "Design" at bounding box center [96, 56] width 64 height 20
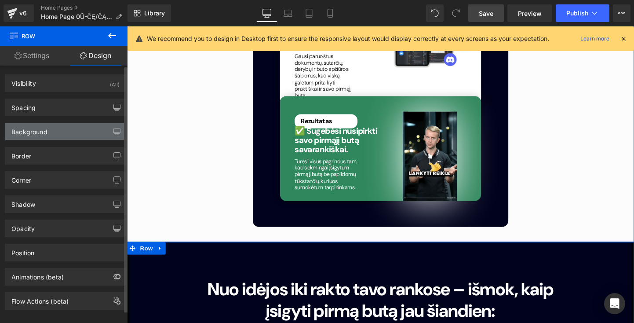
click at [76, 128] on div "Background" at bounding box center [65, 131] width 120 height 17
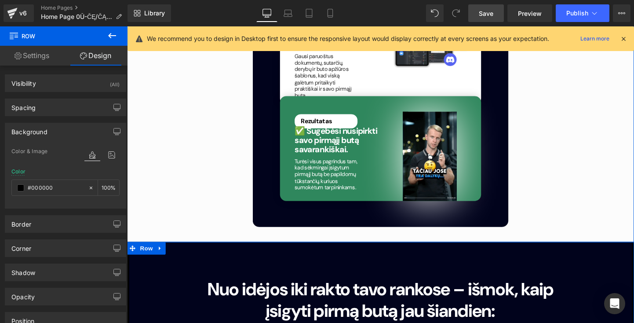
drag, startPoint x: 77, startPoint y: 190, endPoint x: -8, endPoint y: 179, distance: 86.0
click at [0, 179] on html "Row You are previewing how the will restyle your page. You can not edit Element…" at bounding box center [317, 161] width 634 height 323
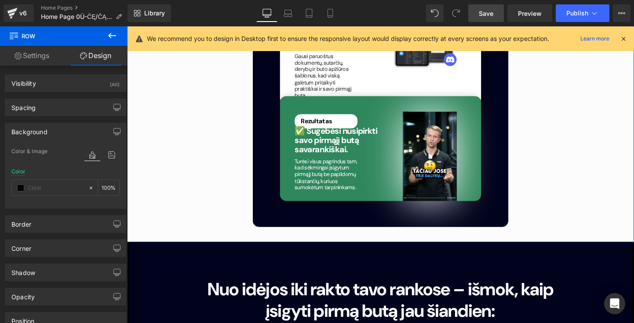
type input "0"
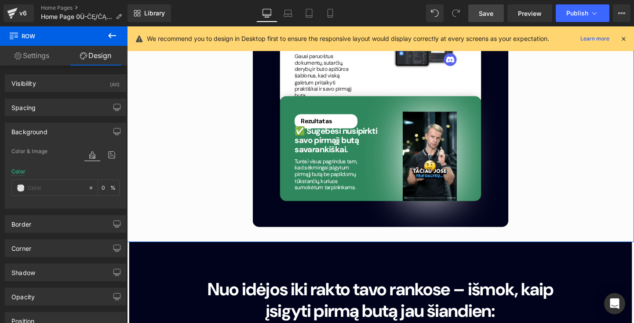
paste input "#01031c"
type input "#01031c"
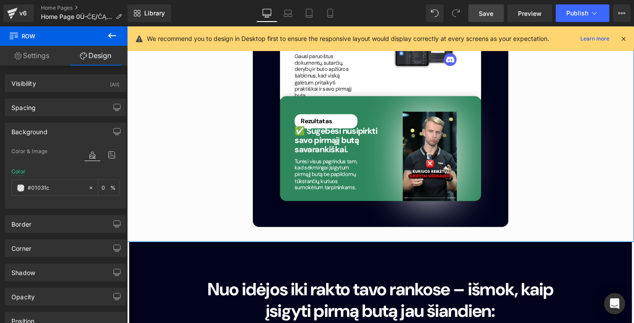
type input "100"
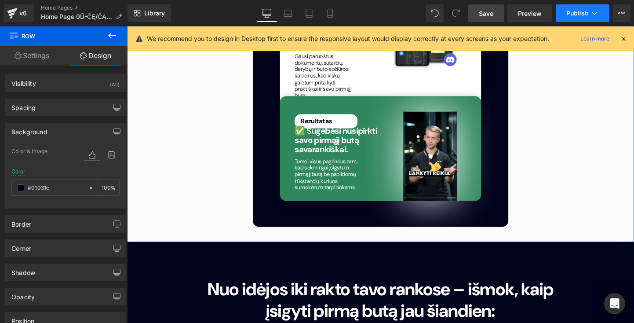
type input "#01031c"
click at [580, 21] on button "Publish" at bounding box center [583, 13] width 54 height 18
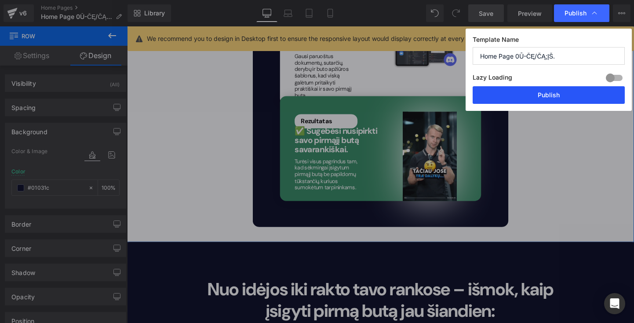
click at [547, 101] on button "Publish" at bounding box center [549, 95] width 152 height 18
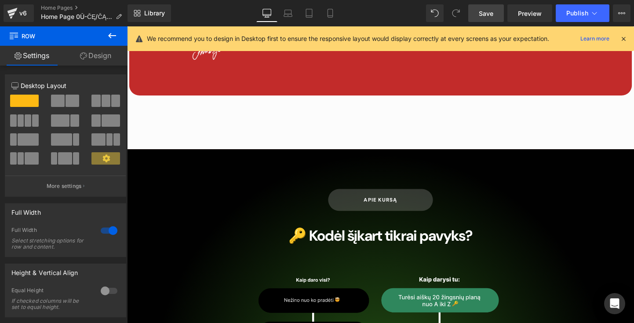
scroll to position [4165, 0]
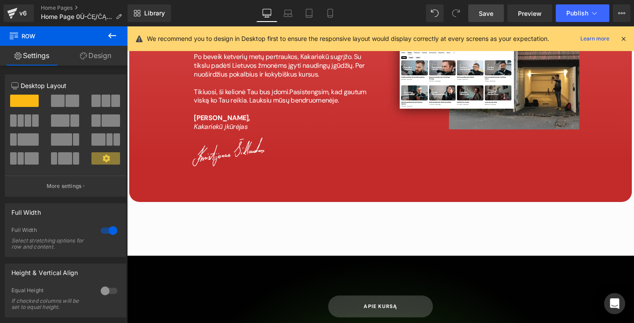
click at [504, 8] on link "Save" at bounding box center [486, 13] width 36 height 18
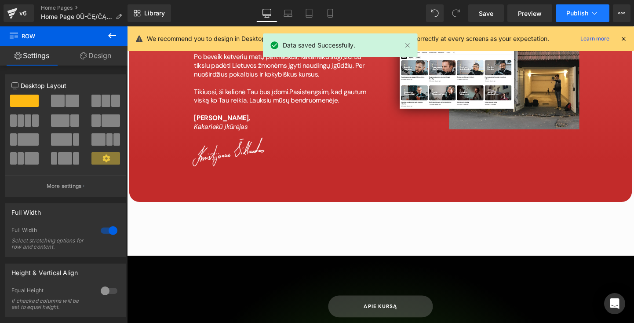
click at [577, 18] on button "Publish" at bounding box center [583, 13] width 54 height 18
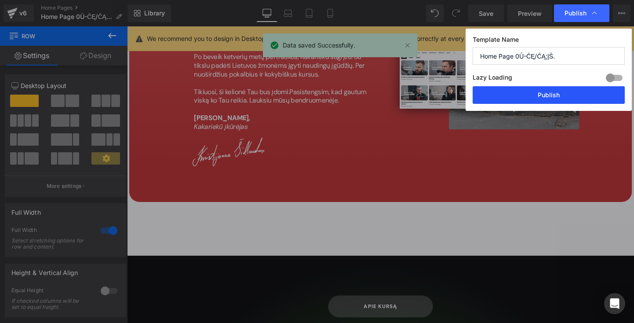
click at [546, 89] on button "Publish" at bounding box center [549, 95] width 152 height 18
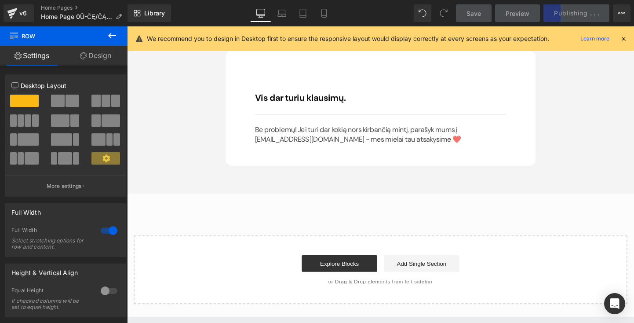
scroll to position [6013, 0]
